Goal: Task Accomplishment & Management: Use online tool/utility

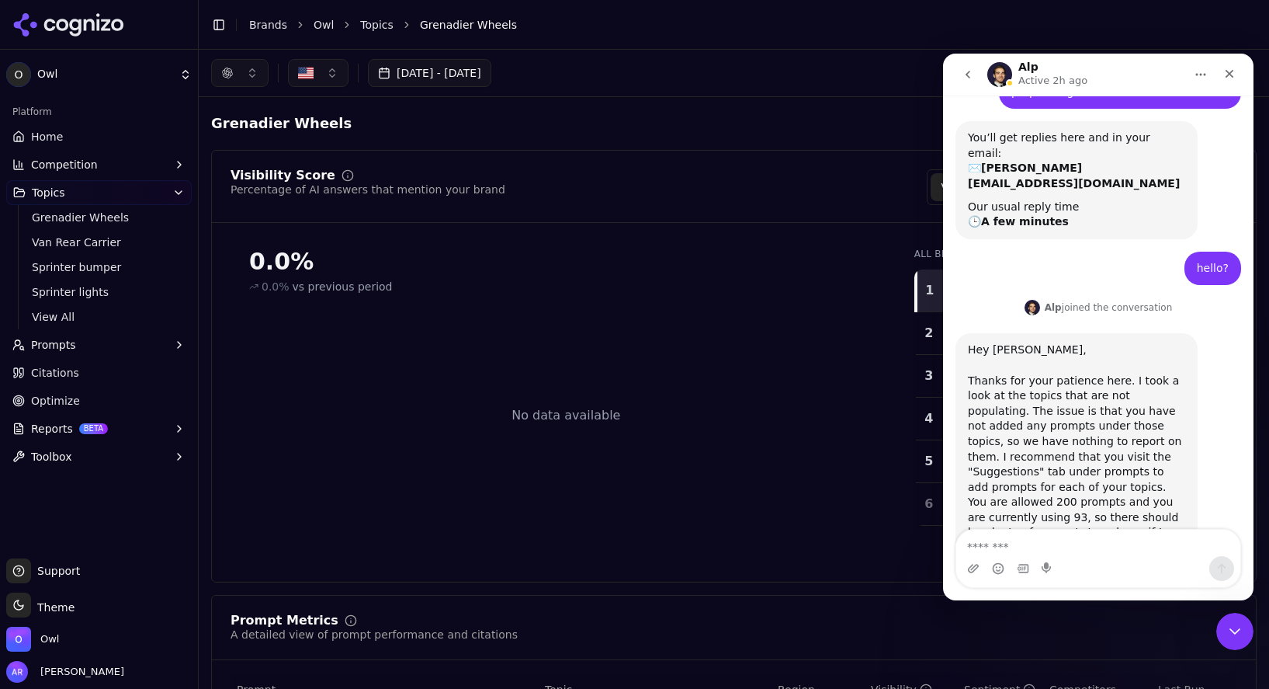
scroll to position [106, 0]
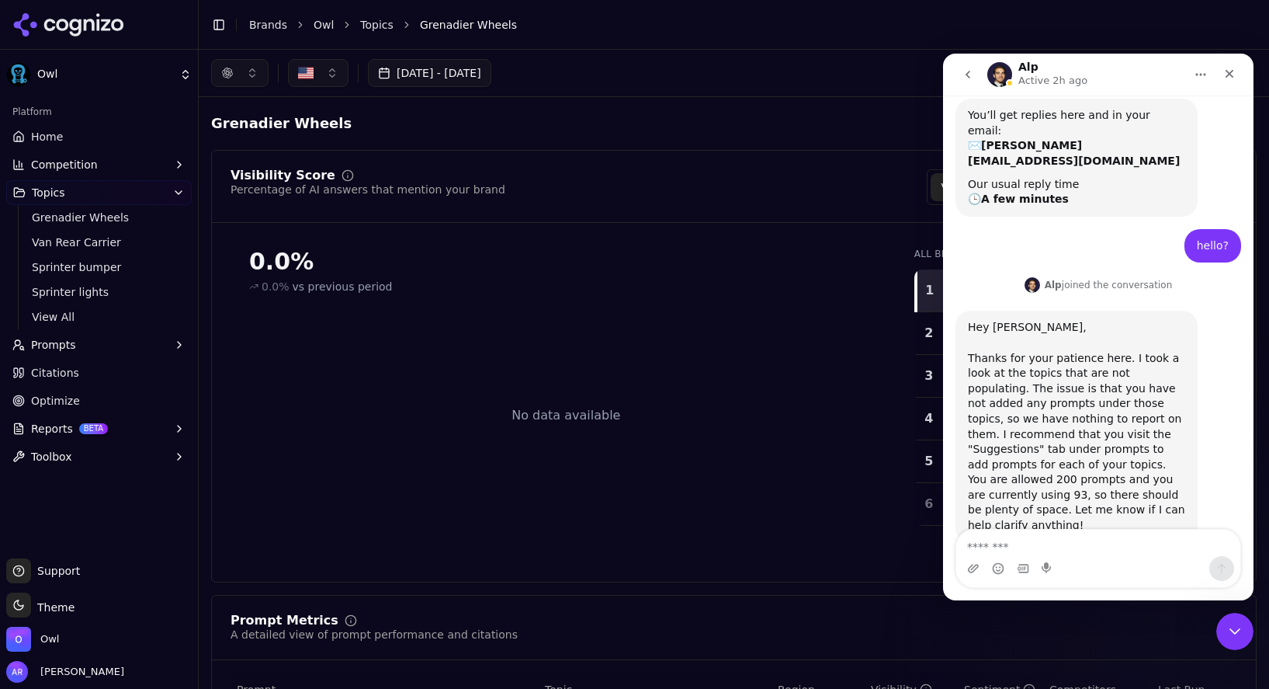
click at [1085, 550] on textarea "Message…" at bounding box center [1098, 542] width 284 height 26
click at [88, 238] on span "Van Rear Carrier" at bounding box center [99, 242] width 135 height 16
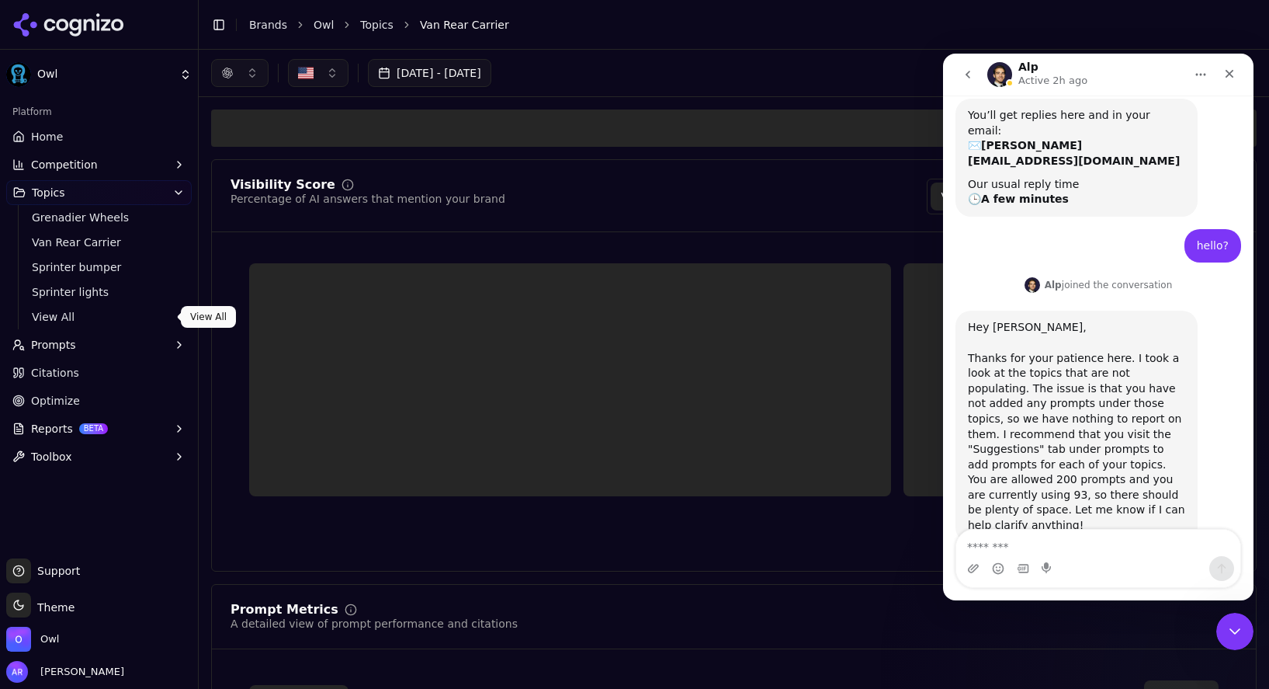
click at [113, 345] on button "Prompts" at bounding box center [99, 344] width 186 height 25
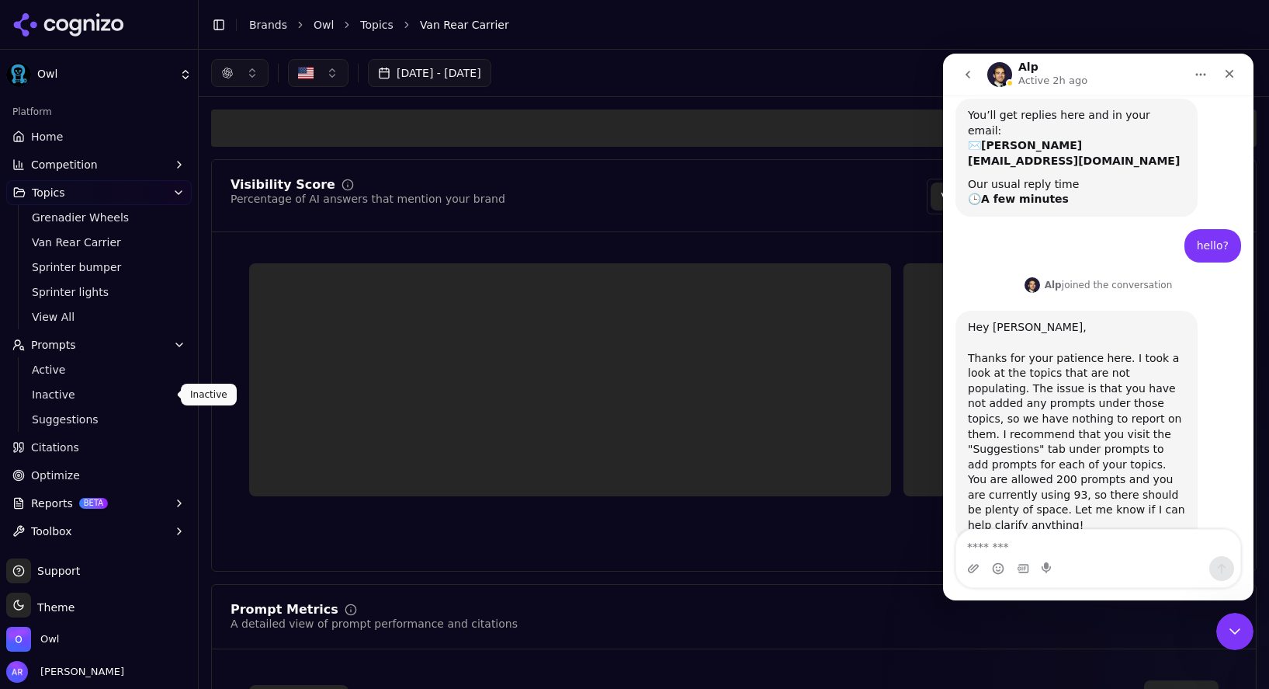
click at [91, 415] on span "Suggestions" at bounding box center [99, 419] width 135 height 16
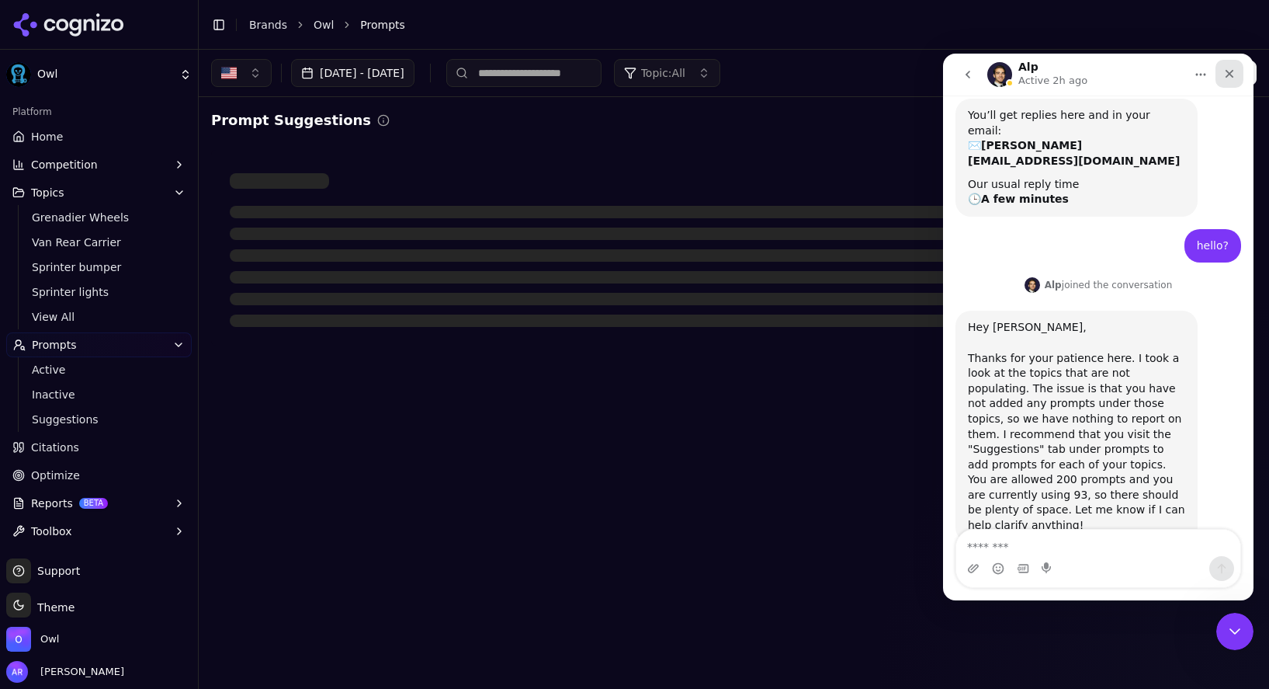
click at [1232, 73] on icon "Close" at bounding box center [1230, 74] width 12 height 12
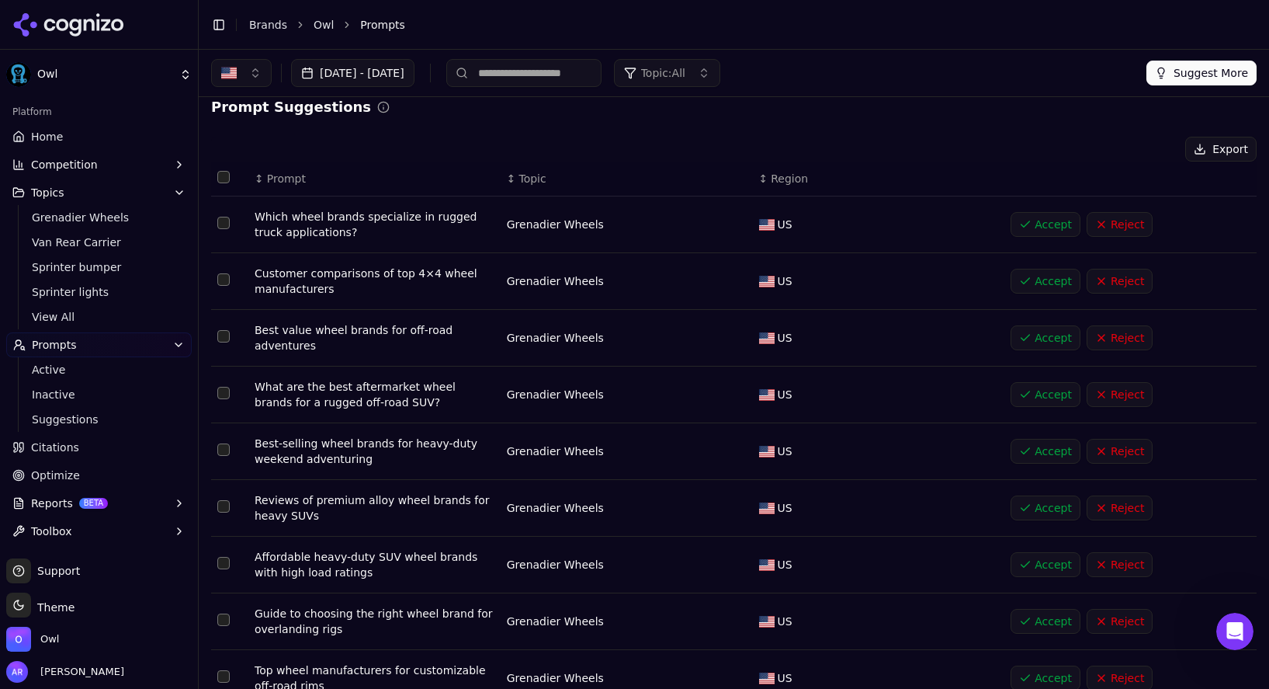
scroll to position [137, 0]
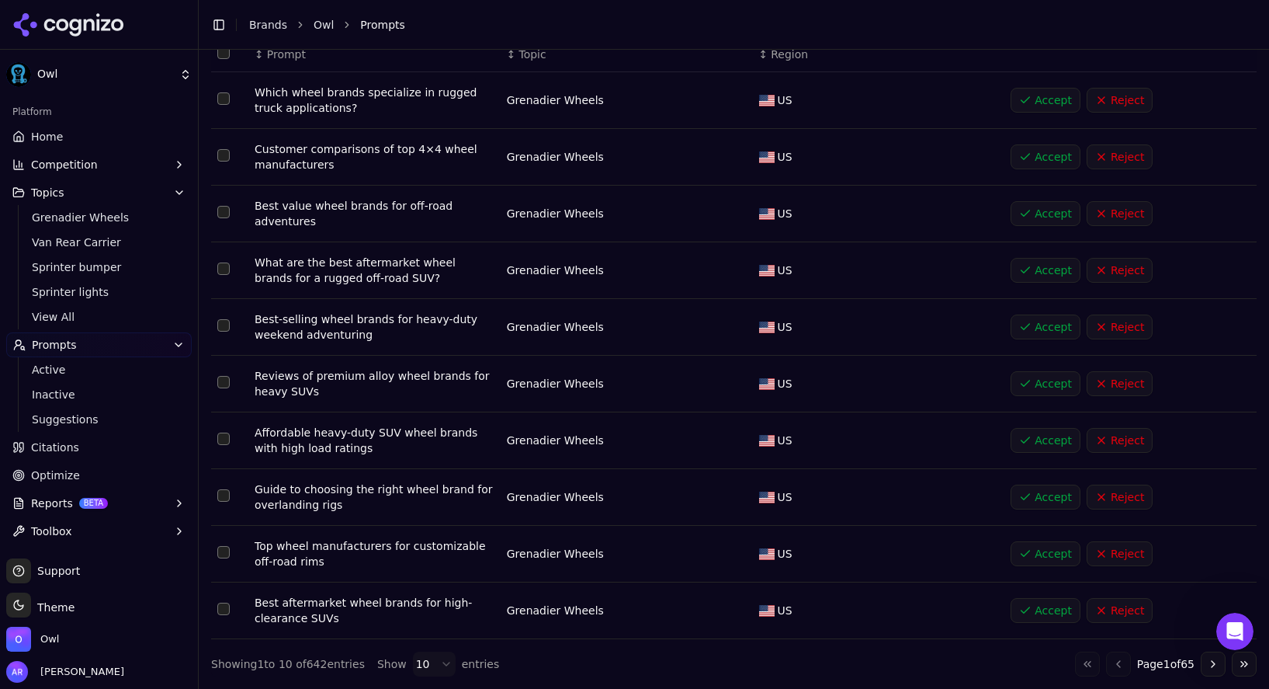
click at [443, 660] on html "Owl Platform Home Competition Topics Grenadier Wheels Van Rear Carrier Sprinter…" at bounding box center [634, 344] width 1269 height 689
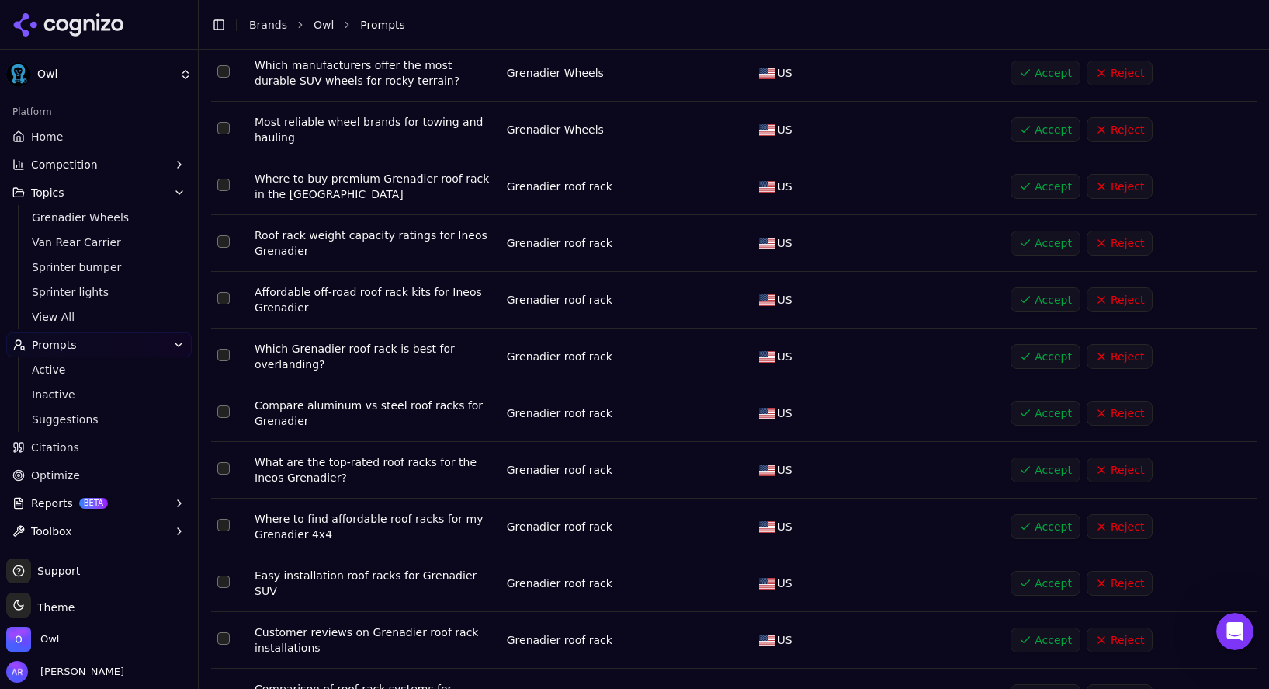
scroll to position [1194, 0]
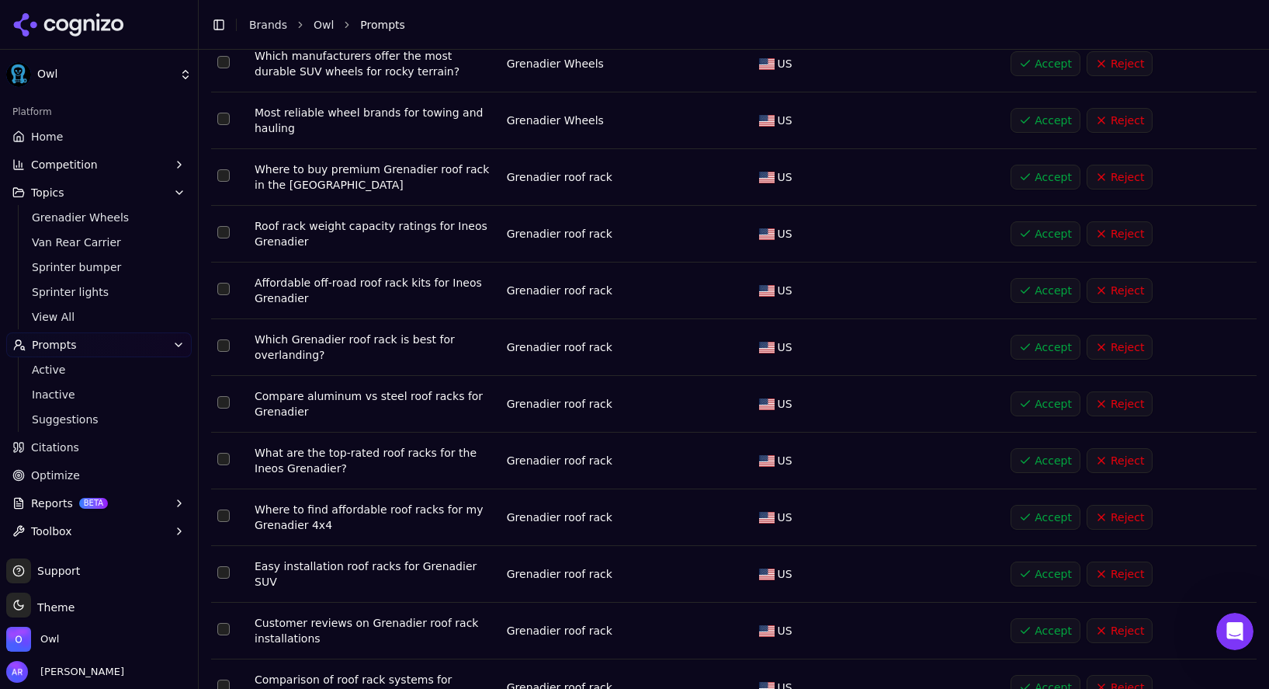
click at [1032, 346] on button "Accept" at bounding box center [1046, 347] width 70 height 25
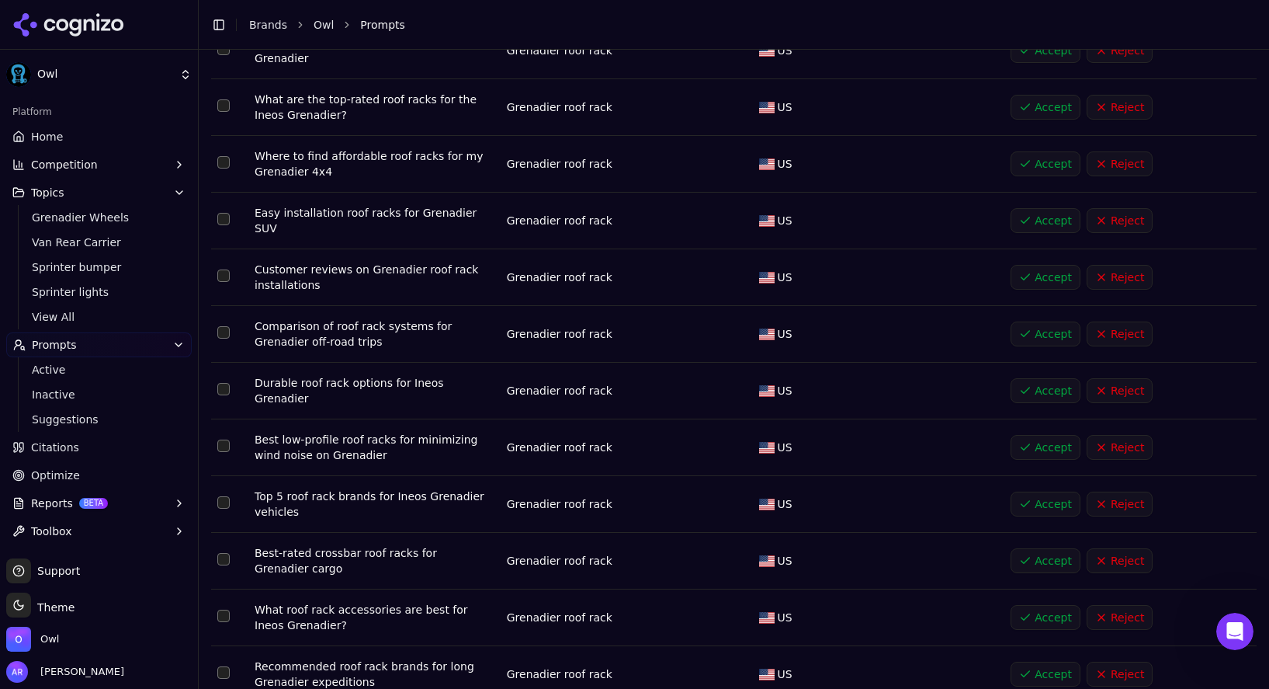
scroll to position [1499, 0]
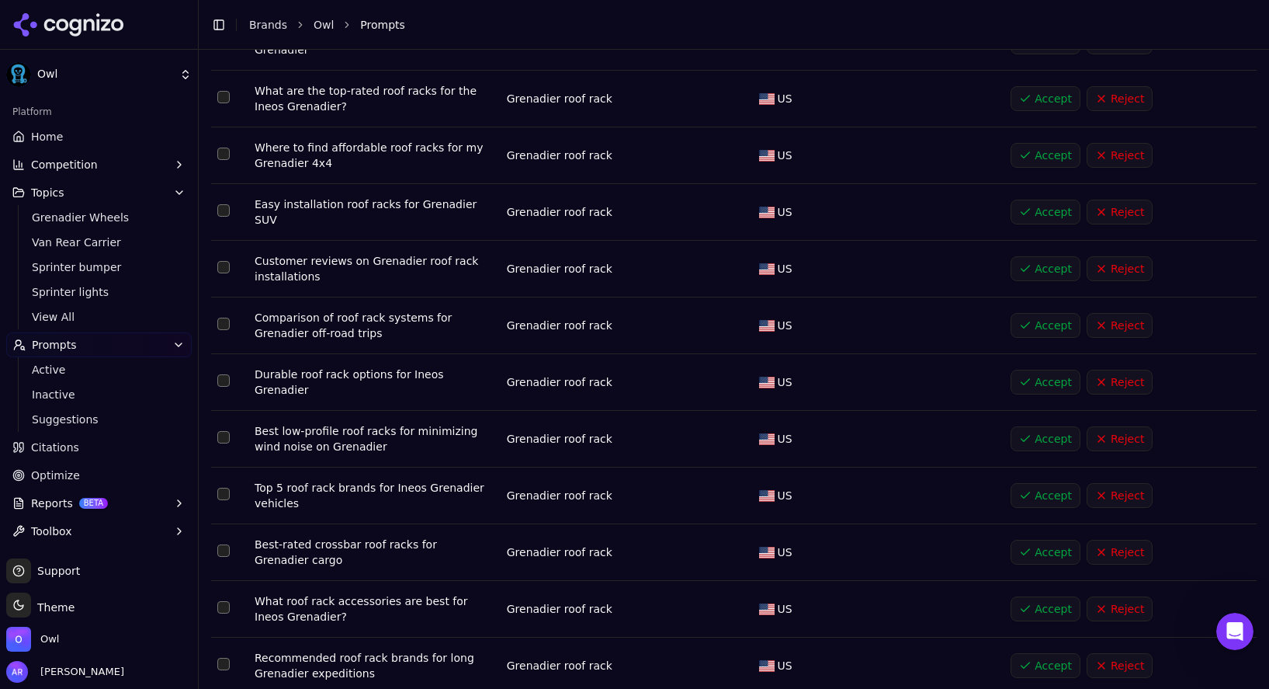
click at [1033, 378] on button "Accept" at bounding box center [1046, 382] width 70 height 25
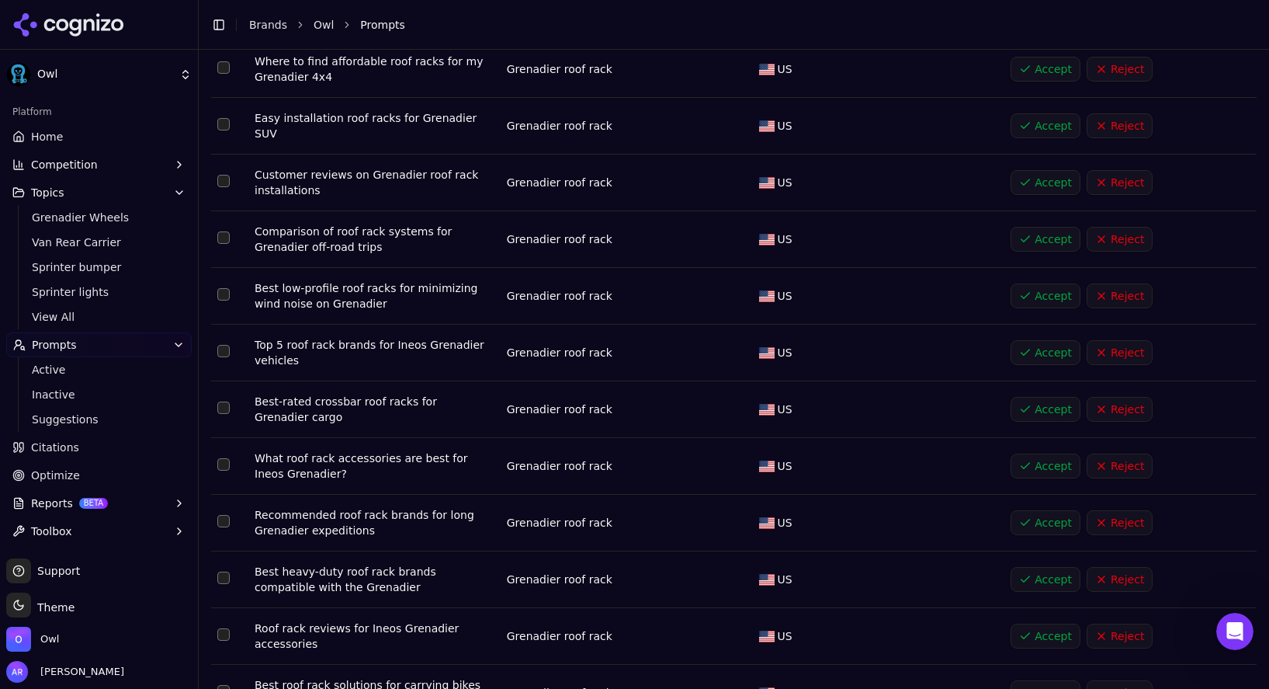
scroll to position [1587, 0]
click at [1027, 348] on button "Accept" at bounding box center [1046, 351] width 70 height 25
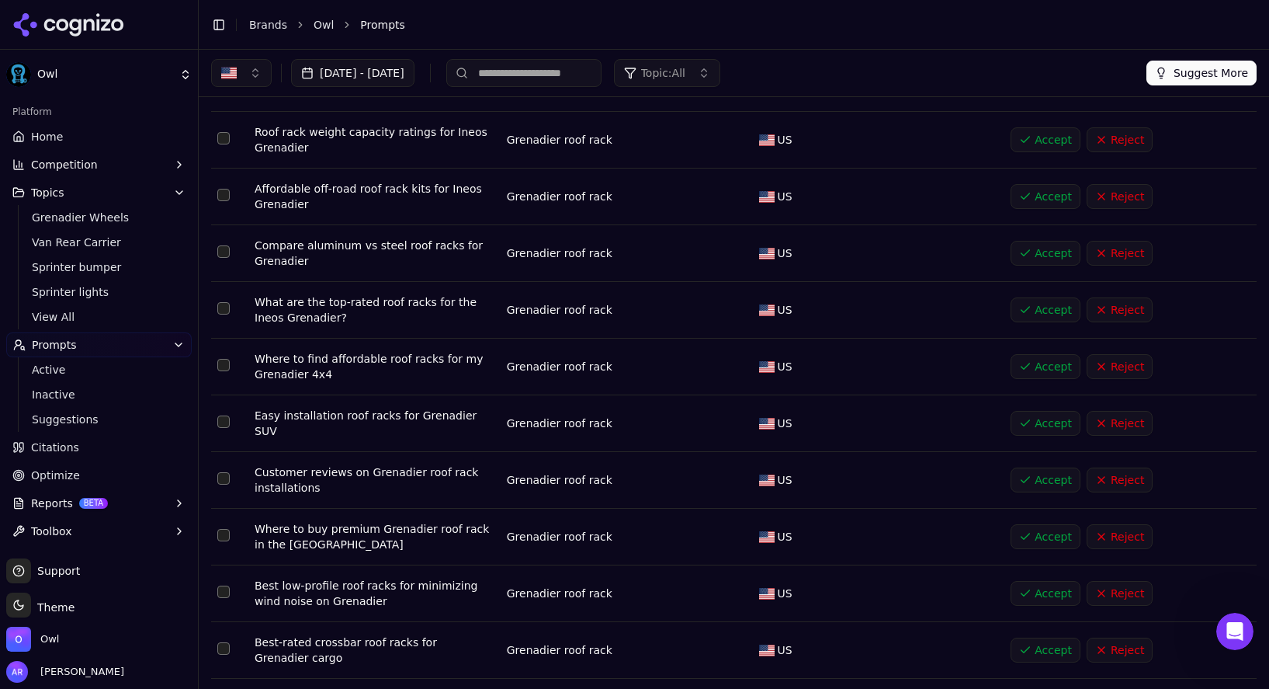
scroll to position [1287, 0]
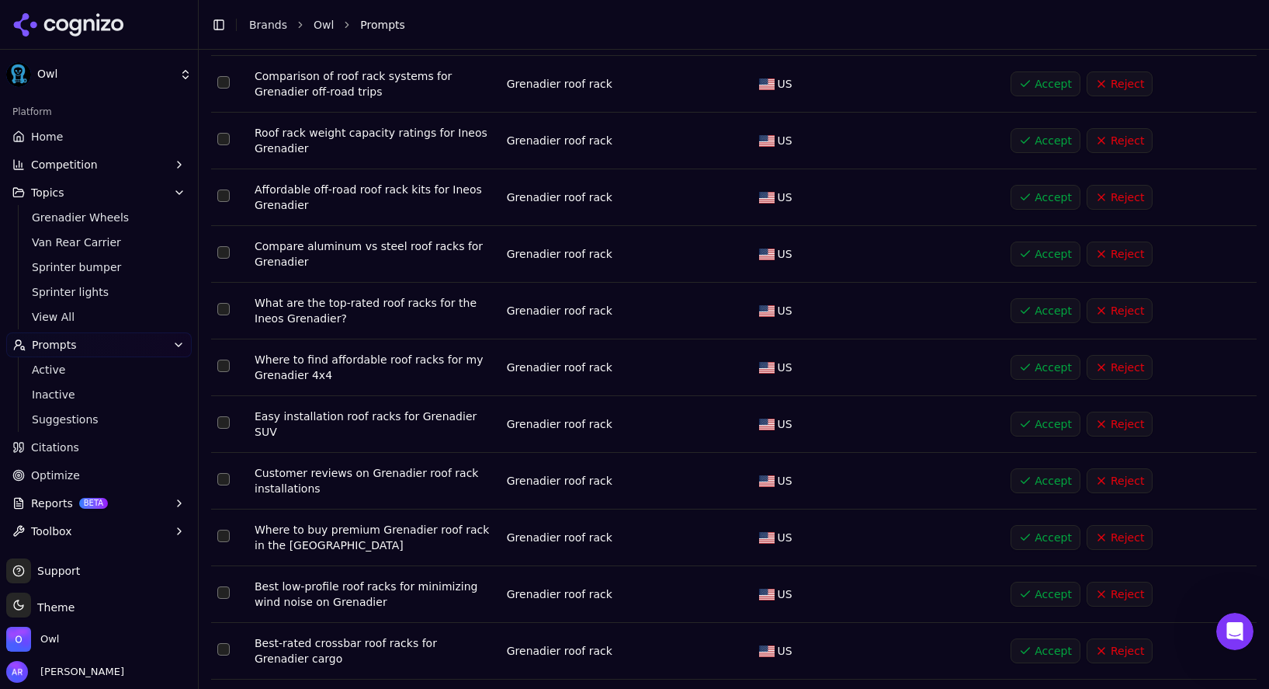
click at [1025, 306] on button "Accept" at bounding box center [1046, 310] width 70 height 25
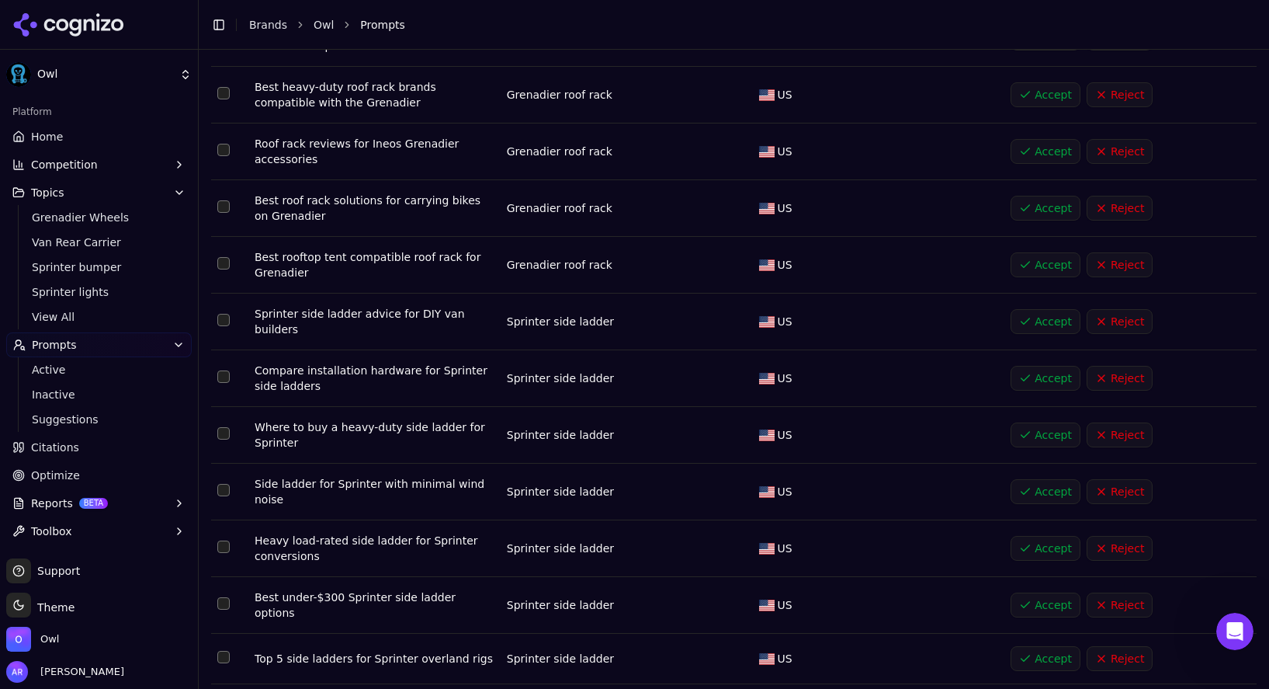
scroll to position [1958, 0]
click at [1028, 429] on button "Accept" at bounding box center [1046, 433] width 70 height 25
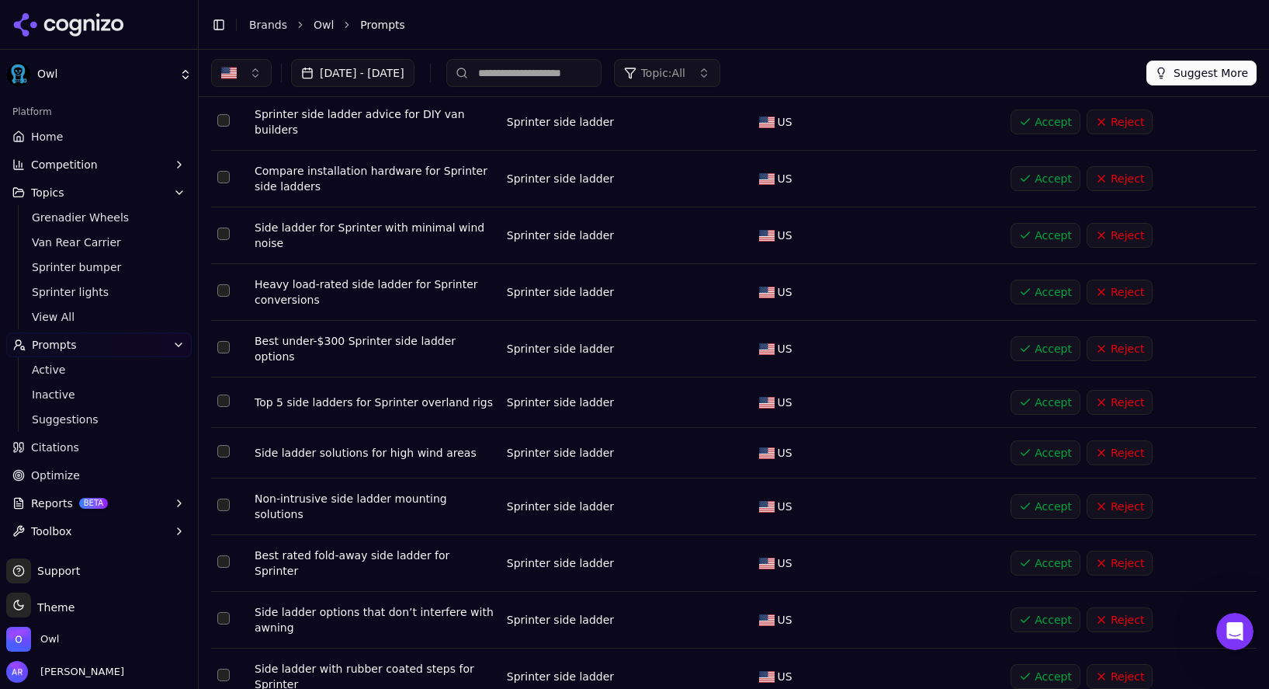
scroll to position [2155, 0]
click at [1031, 391] on button "Accept" at bounding box center [1046, 403] width 70 height 25
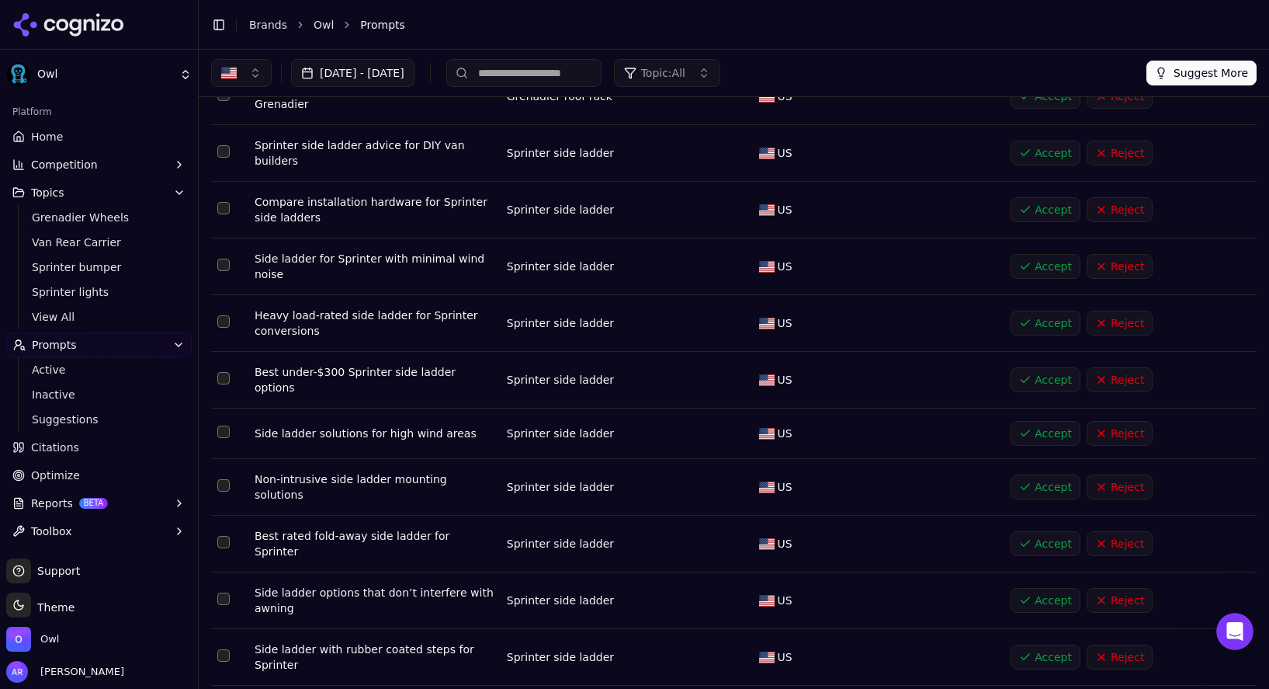
scroll to position [2123, 0]
click at [1025, 318] on button "Accept" at bounding box center [1046, 324] width 70 height 25
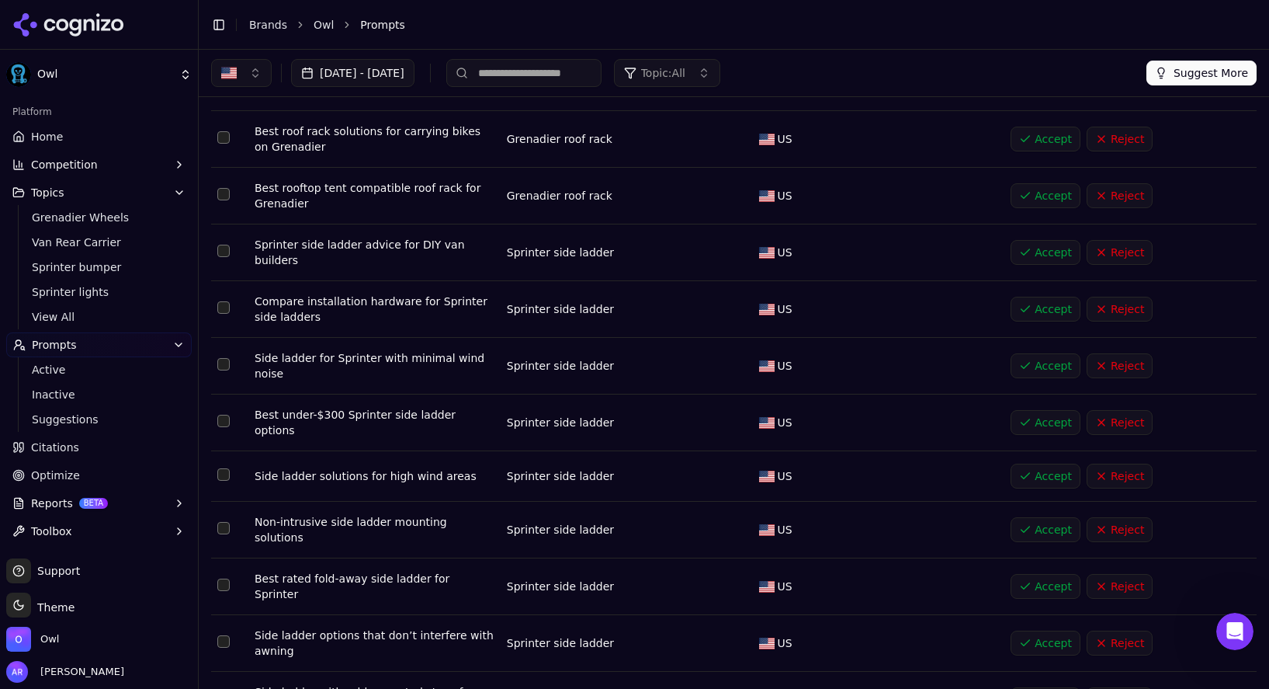
scroll to position [2026, 0]
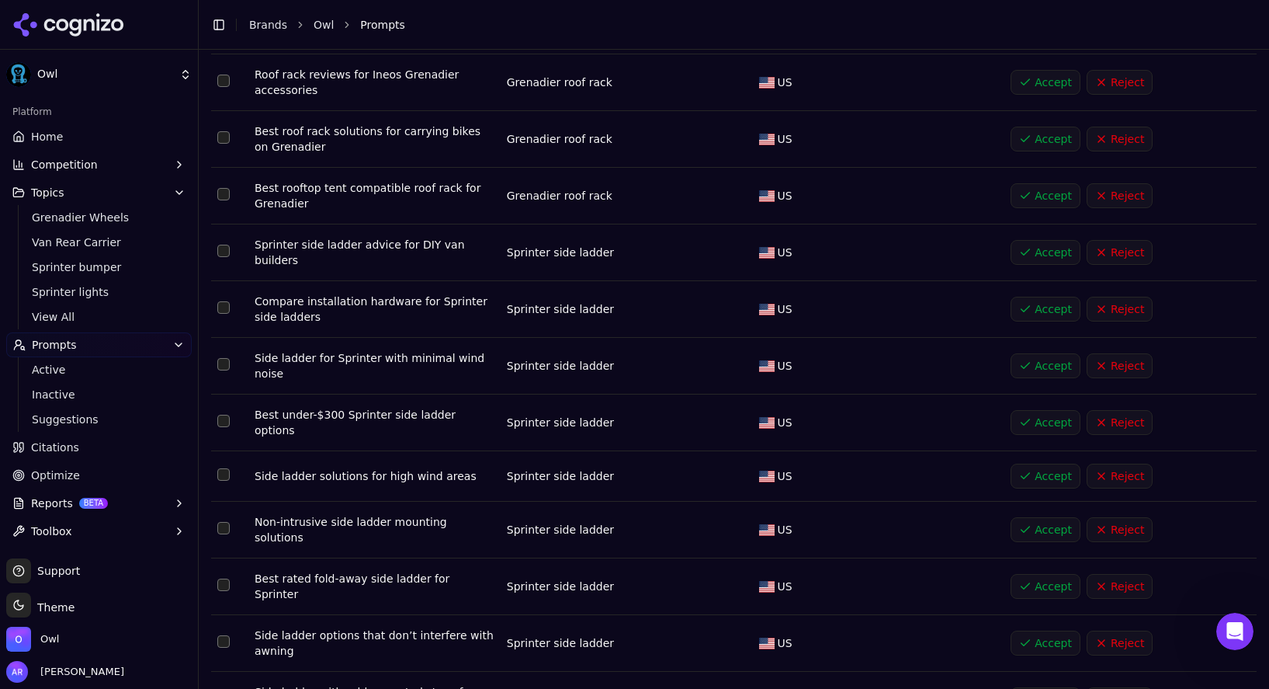
click at [1039, 345] on td "Accept Reject" at bounding box center [1131, 366] width 252 height 57
click at [1033, 354] on button "Accept" at bounding box center [1046, 365] width 70 height 25
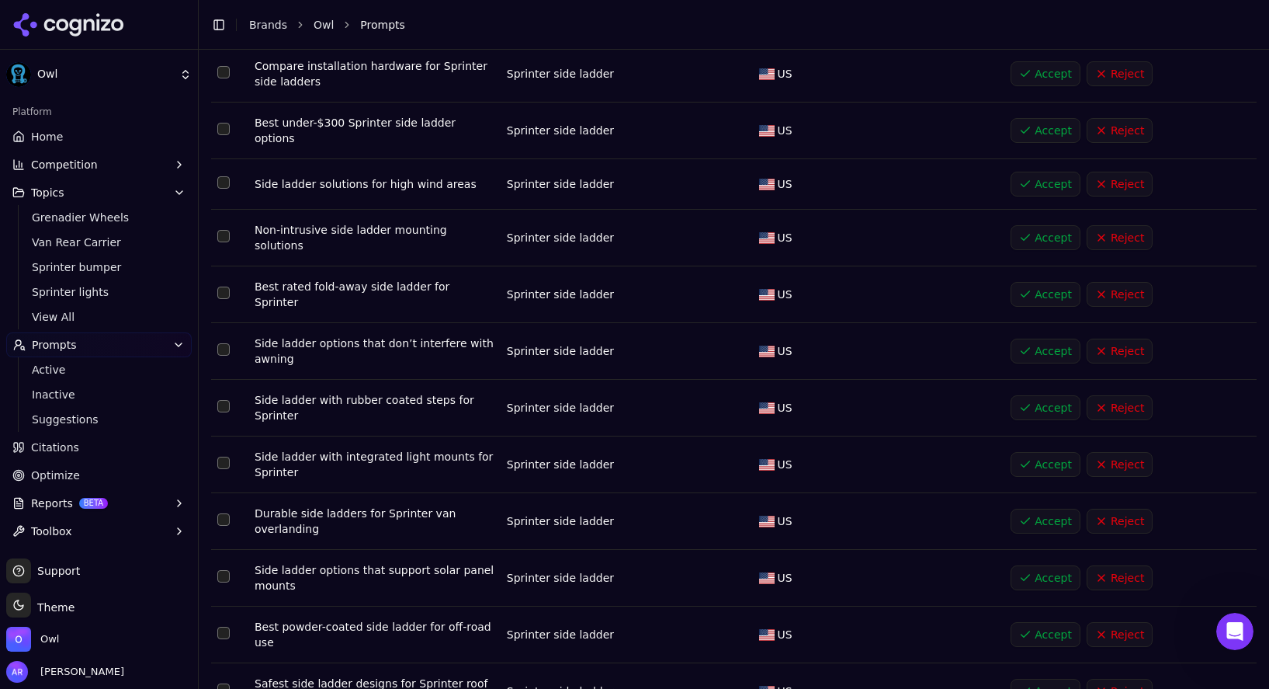
scroll to position [2262, 0]
click at [1029, 507] on button "Accept" at bounding box center [1046, 519] width 70 height 25
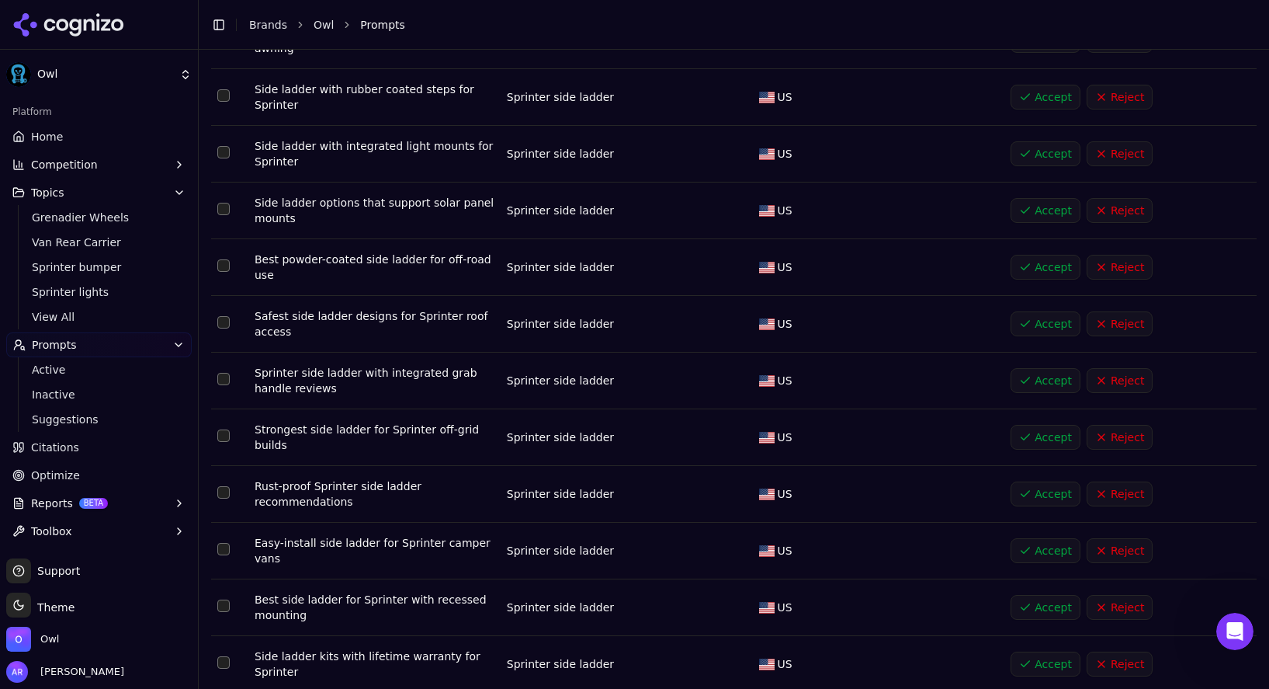
scroll to position [2573, 0]
click at [1025, 423] on button "Accept" at bounding box center [1046, 435] width 70 height 25
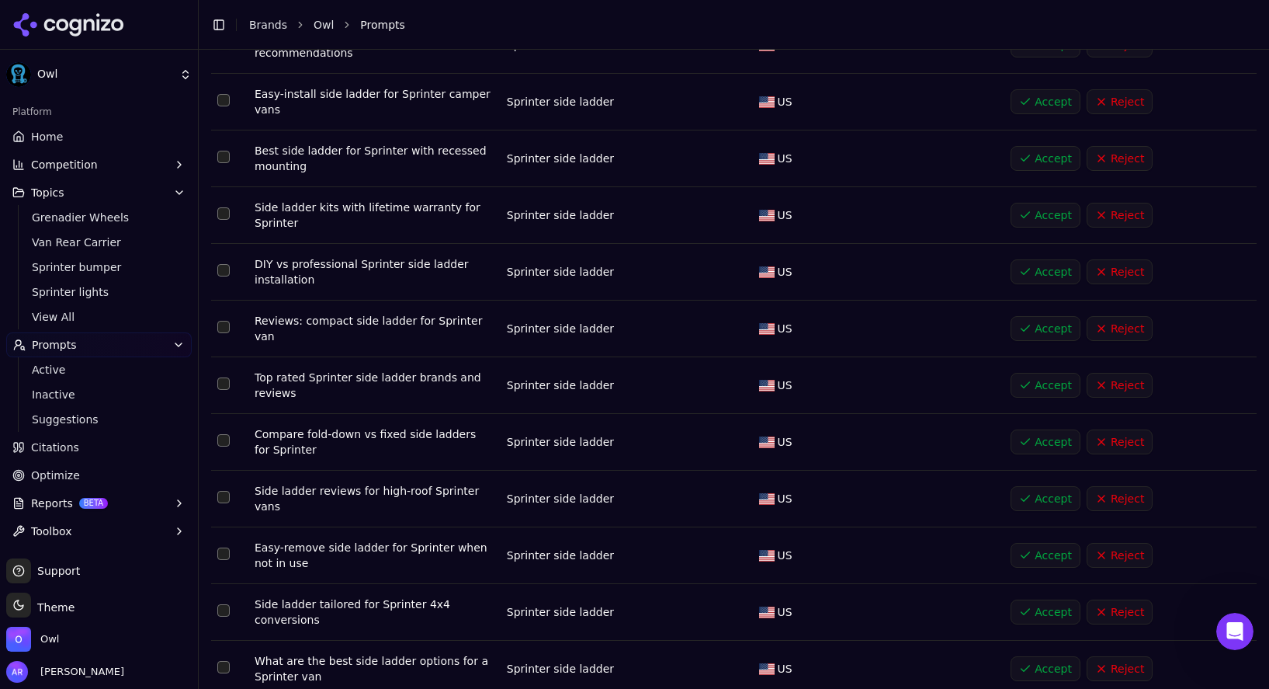
scroll to position [2918, 0]
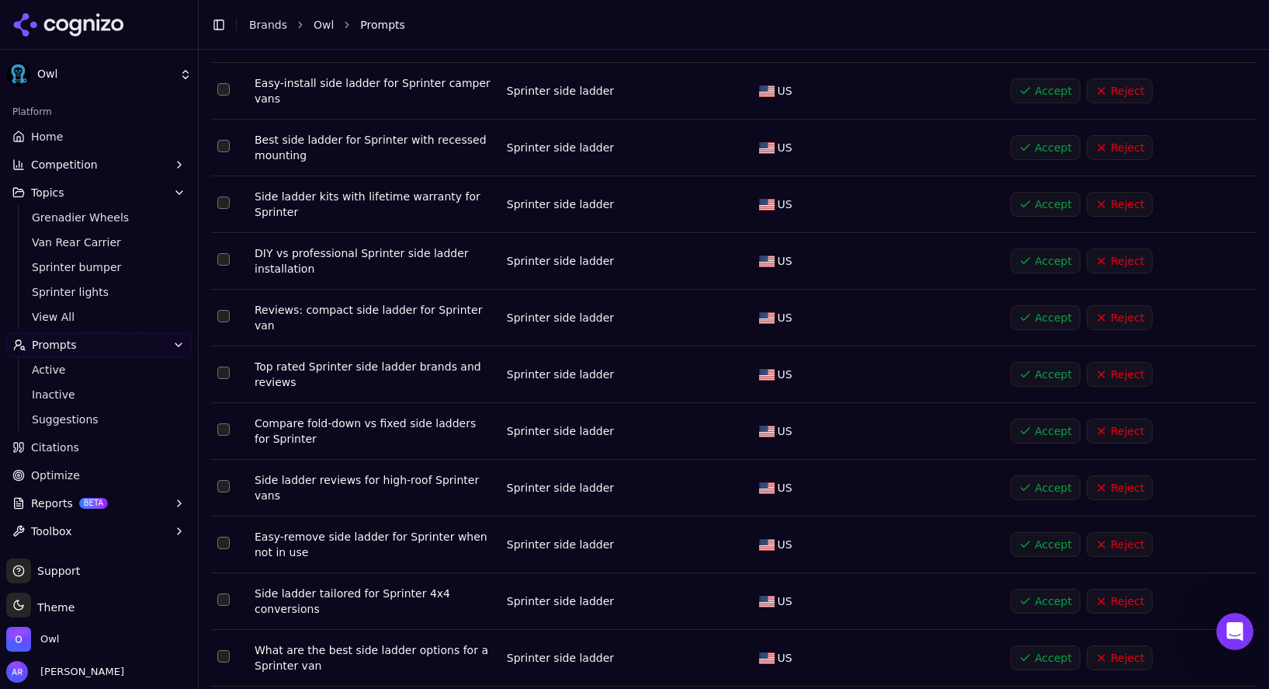
click at [1029, 362] on button "Accept" at bounding box center [1046, 374] width 70 height 25
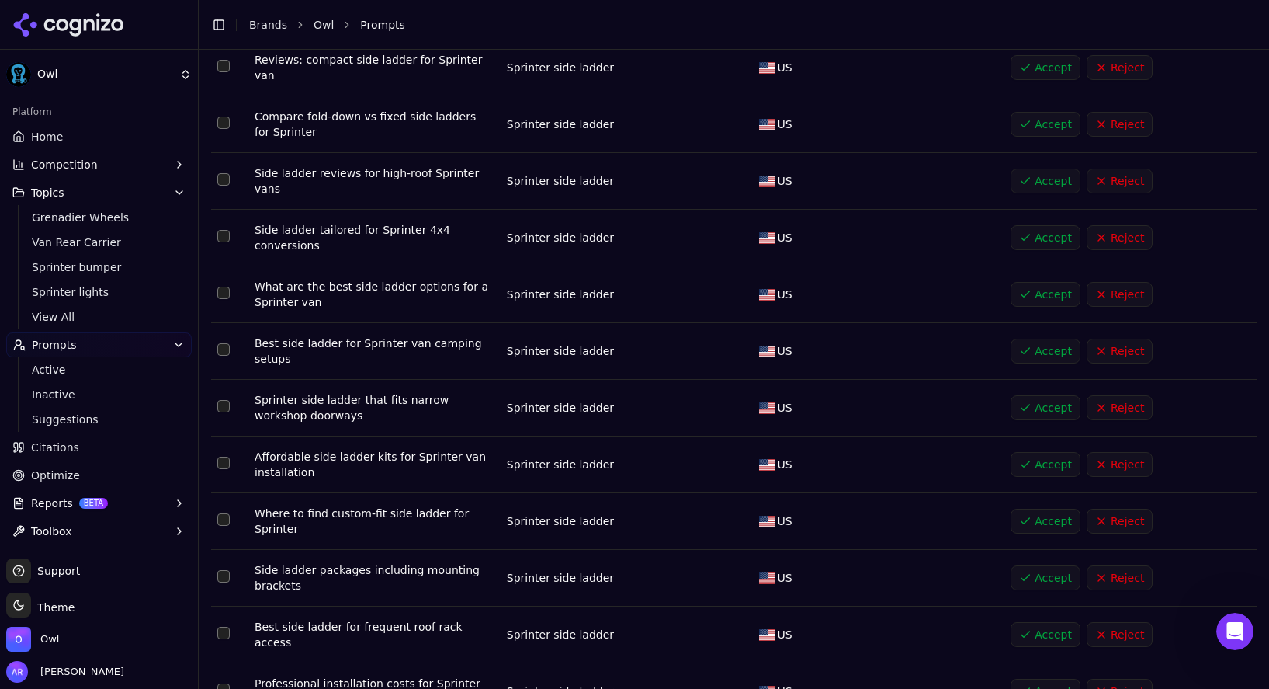
scroll to position [3142, 0]
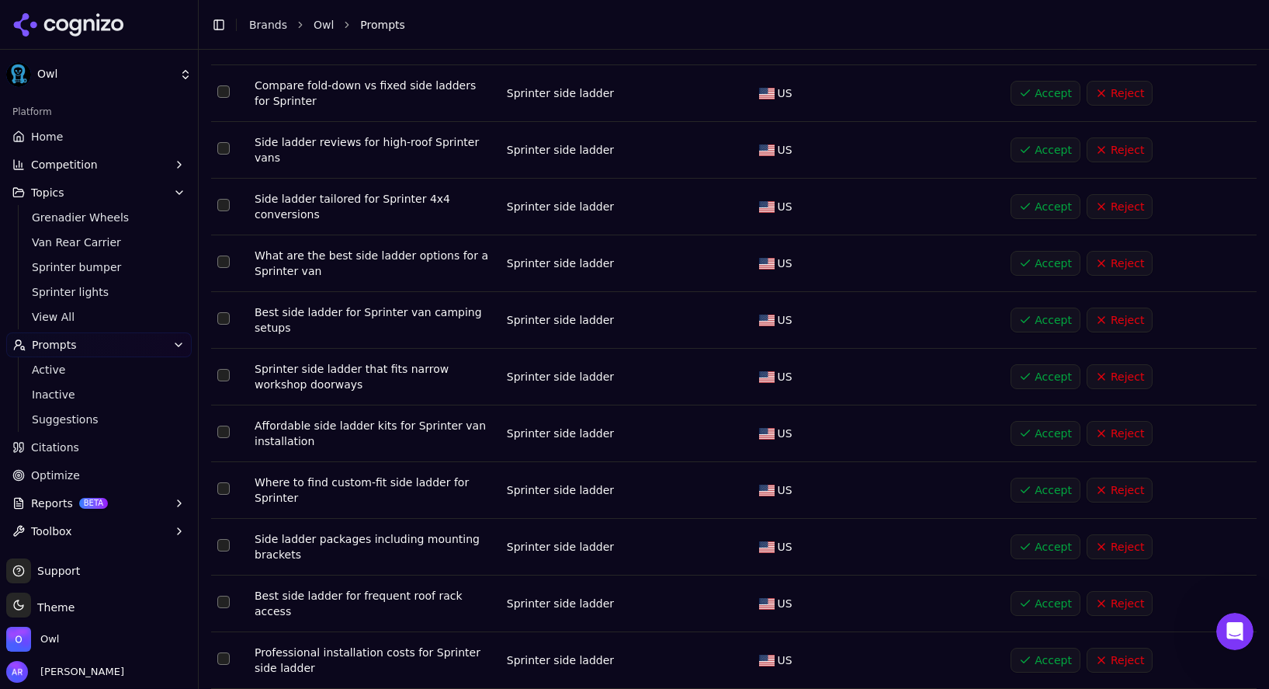
click at [1026, 307] on button "Accept" at bounding box center [1046, 319] width 70 height 25
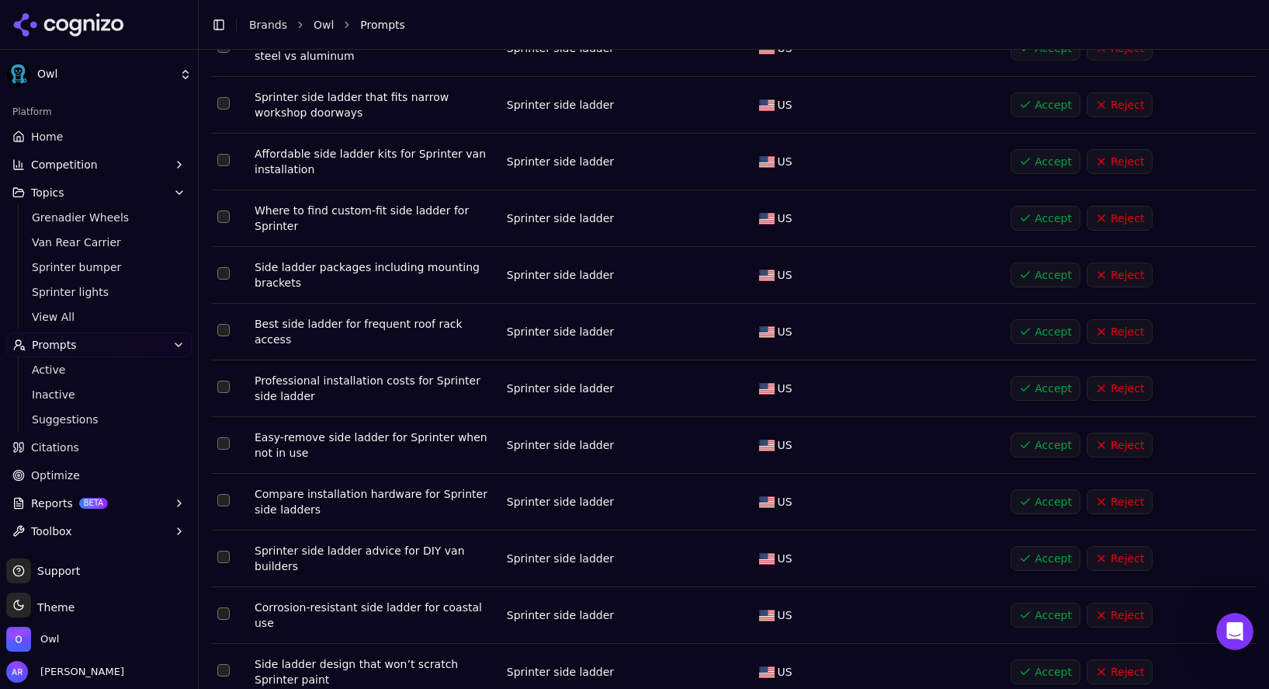
scroll to position [3358, 0]
click at [1023, 375] on button "Accept" at bounding box center [1046, 387] width 70 height 25
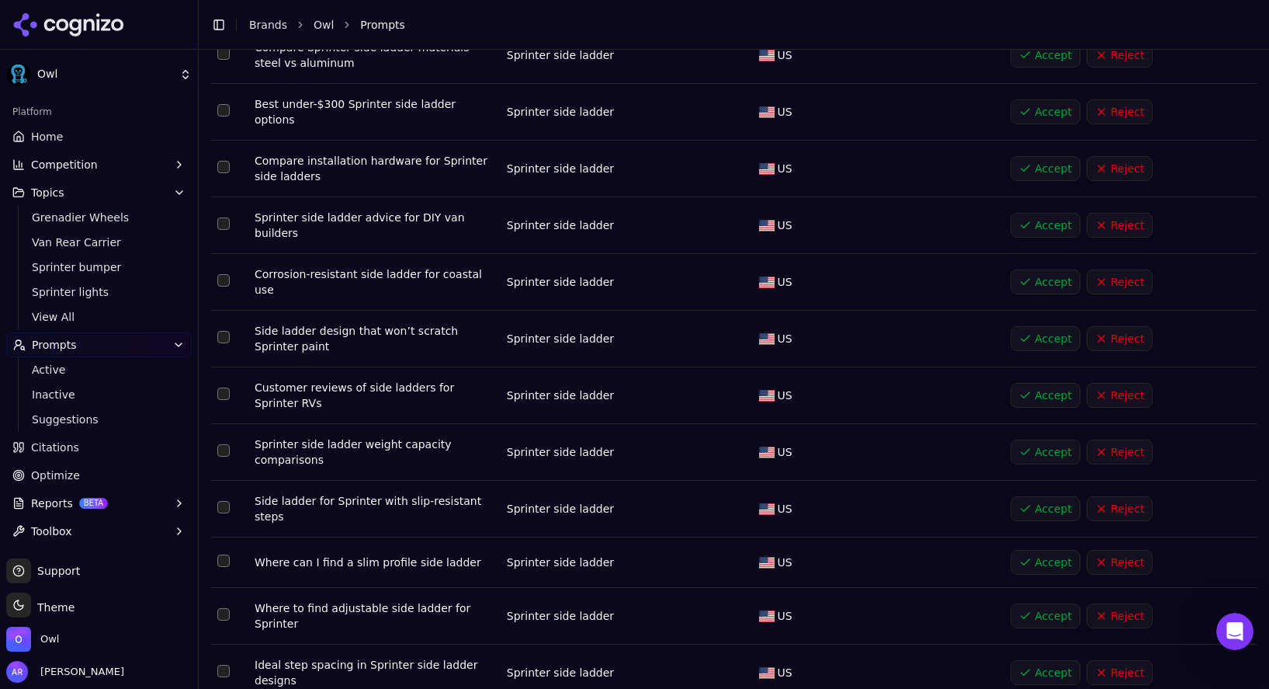
scroll to position [3699, 0]
click at [1025, 437] on button "Accept" at bounding box center [1046, 449] width 70 height 25
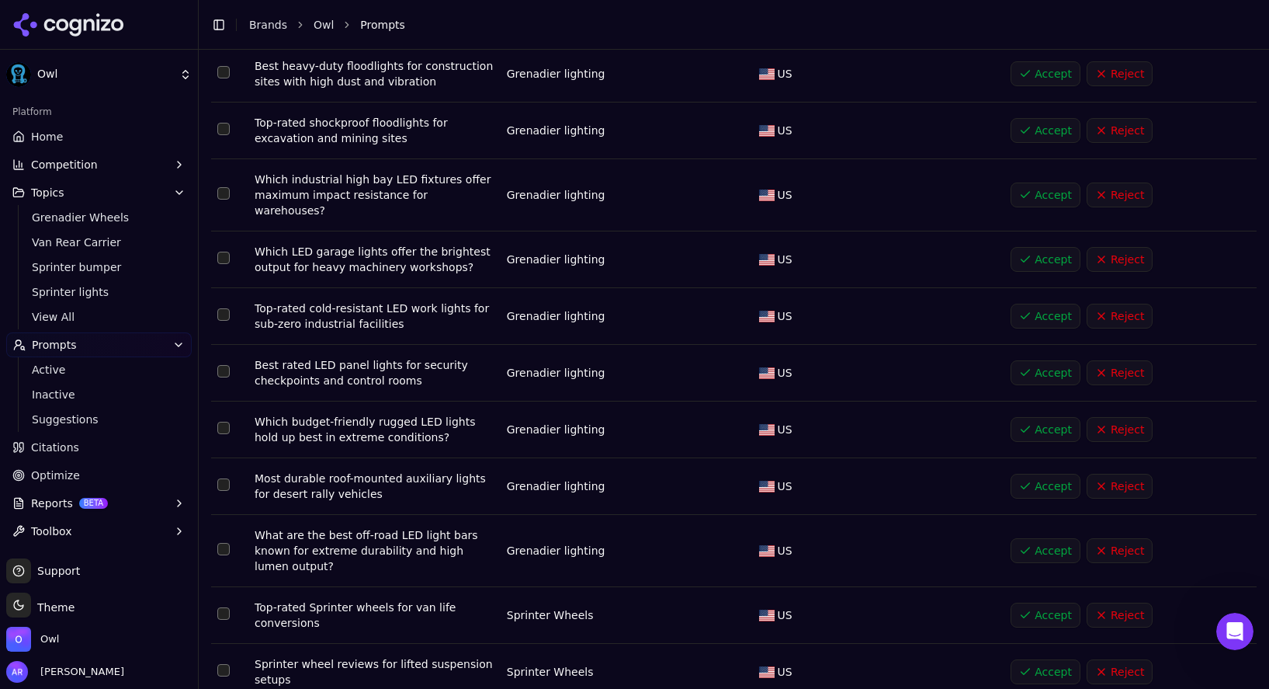
scroll to position [5140, 0]
click at [1041, 602] on button "Accept" at bounding box center [1046, 614] width 70 height 25
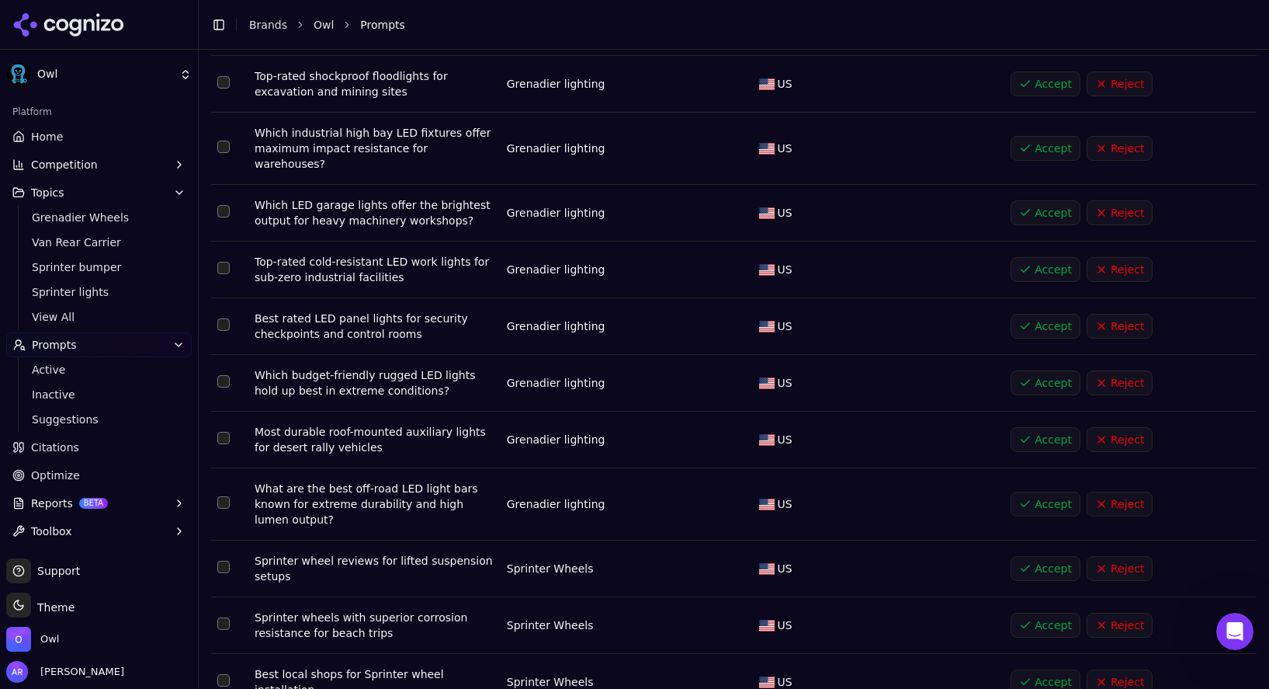
click at [1040, 556] on button "Accept" at bounding box center [1046, 568] width 70 height 25
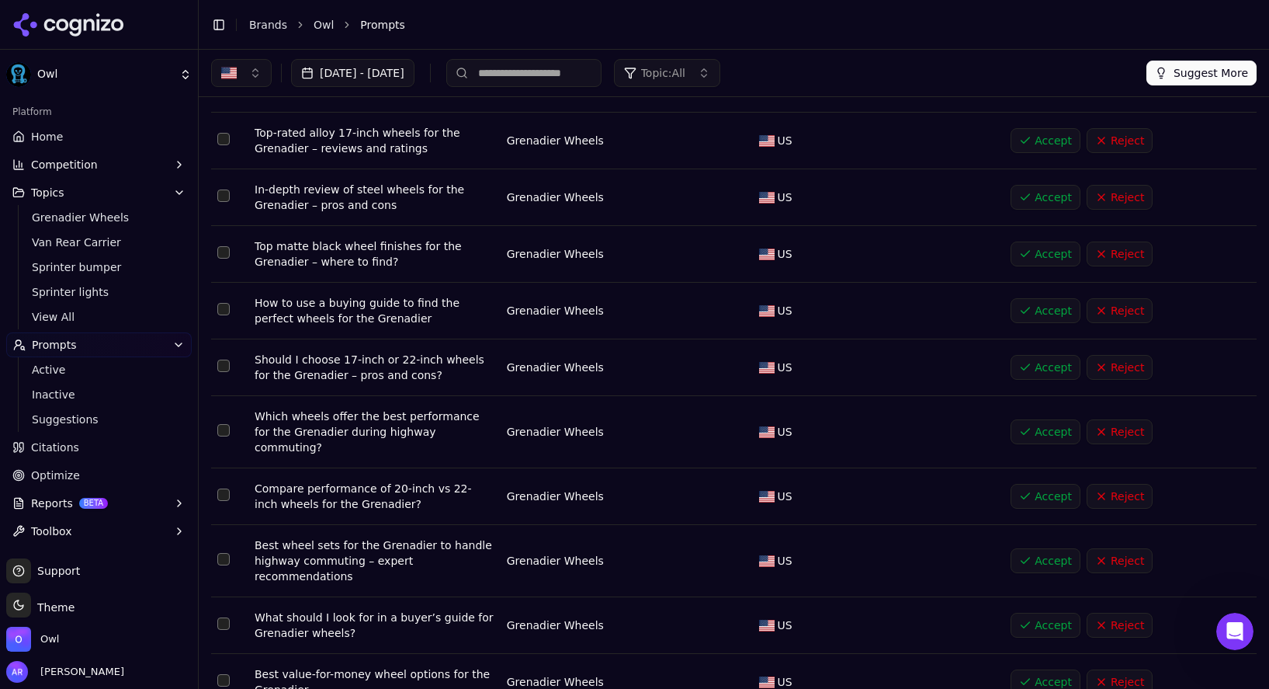
scroll to position [0, 0]
